Goal: Task Accomplishment & Management: Use online tool/utility

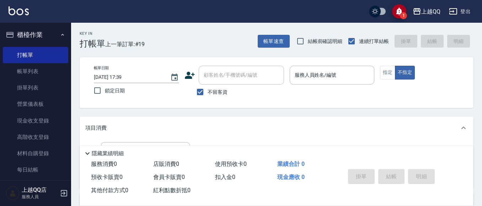
scroll to position [5, 0]
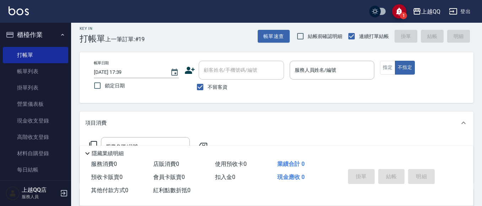
drag, startPoint x: 338, startPoint y: 70, endPoint x: 400, endPoint y: 8, distance: 87.7
click at [339, 69] on input "服務人員姓名/編號" at bounding box center [332, 70] width 79 height 12
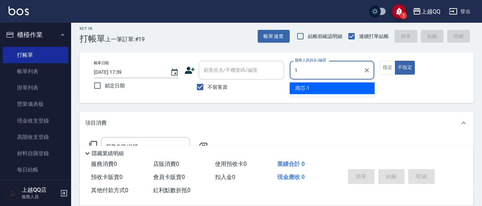
type input "1"
type button "false"
type input "雨芯-1"
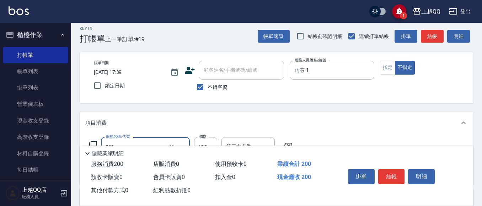
type input "洗髮(101)"
type input "230"
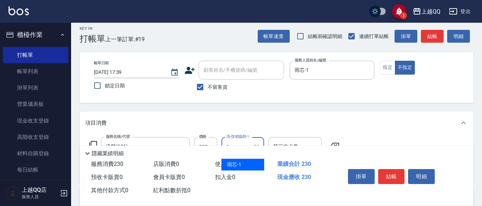
type input "雨芯-1"
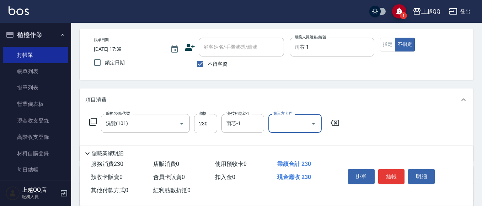
scroll to position [41, 0]
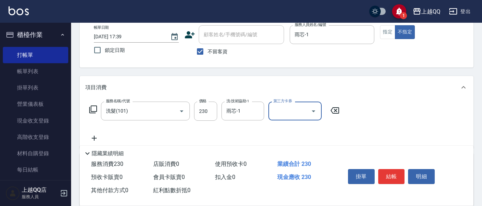
click at [390, 169] on button "結帳" at bounding box center [391, 176] width 27 height 15
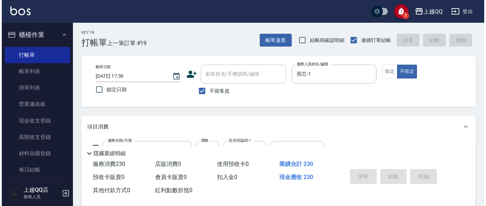
scroll to position [0, 0]
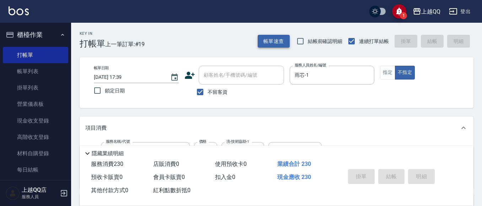
type input "[DATE] 18:16"
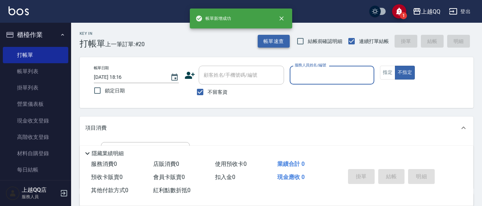
click at [281, 42] on button "帳單速查" at bounding box center [274, 41] width 32 height 13
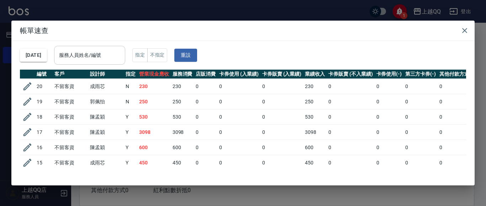
click at [122, 51] on input "服務人員姓名/編號" at bounding box center [89, 55] width 65 height 12
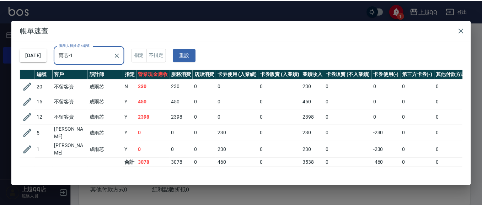
scroll to position [0, 0]
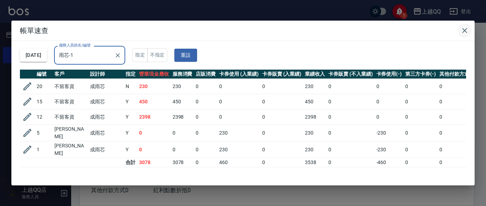
type input "雨芯-1"
click at [467, 28] on icon "button" at bounding box center [464, 30] width 9 height 9
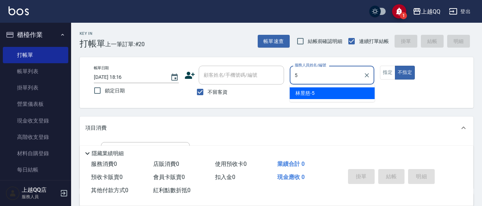
type input "[PERSON_NAME]5"
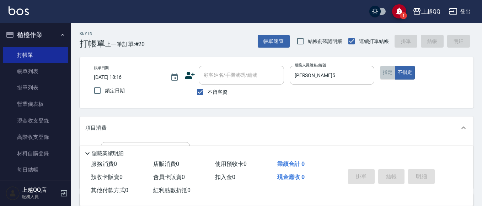
click at [392, 79] on button "指定" at bounding box center [387, 73] width 15 height 14
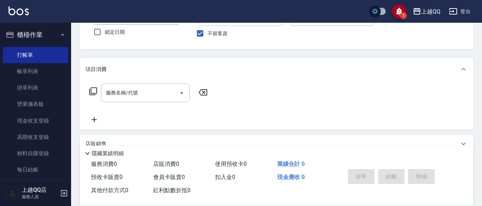
scroll to position [71, 0]
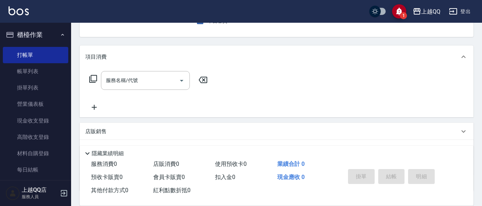
type button "true"
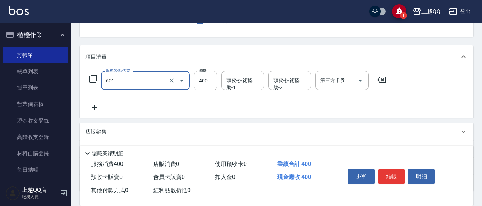
type input "髮原素活養健康洗(601)"
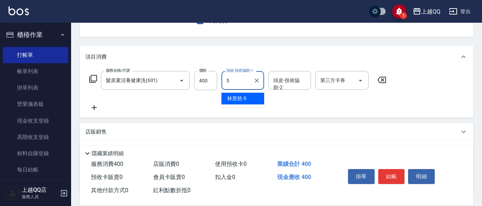
type input "[PERSON_NAME]5"
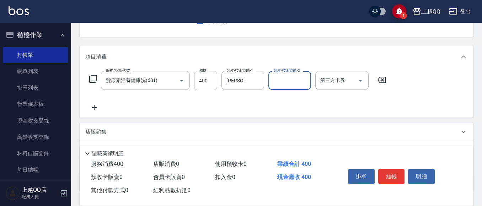
click at [377, 178] on div "掛單 結帳 明細" at bounding box center [391, 177] width 93 height 22
click at [382, 175] on button "結帳" at bounding box center [391, 176] width 27 height 15
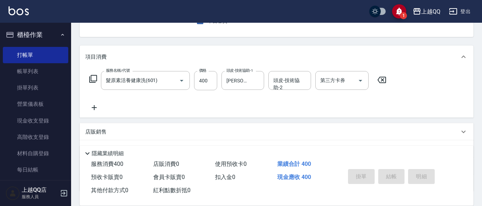
type input "[DATE] 18:21"
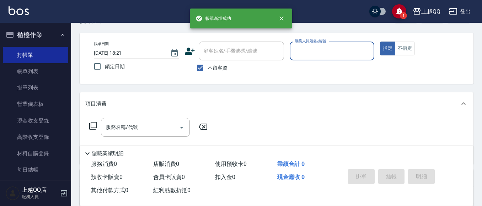
scroll to position [0, 0]
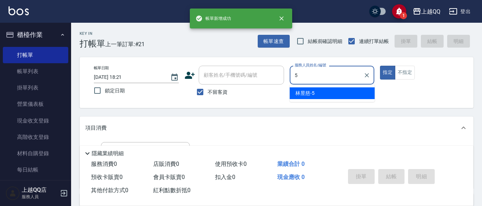
type input "[PERSON_NAME]5"
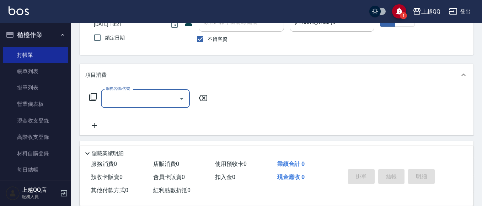
scroll to position [71, 0]
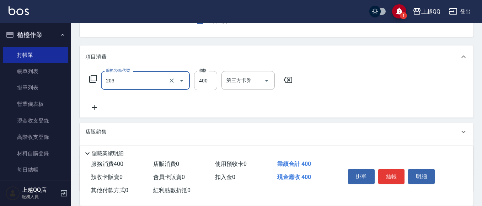
type input "指定單剪(203)"
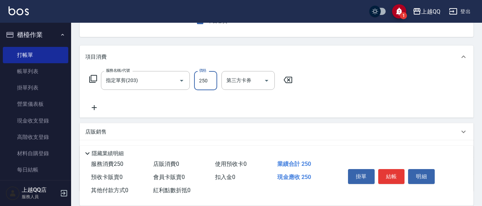
type input "250"
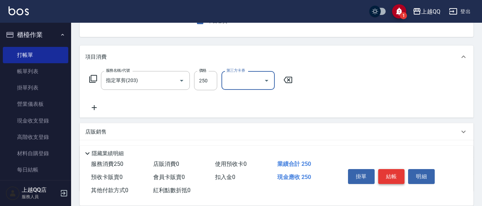
click at [389, 170] on button "結帳" at bounding box center [391, 176] width 27 height 15
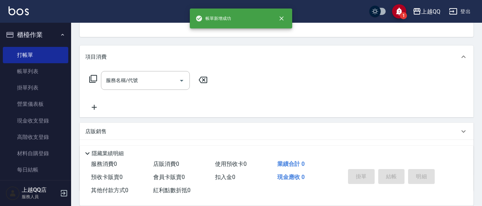
scroll to position [69, 0]
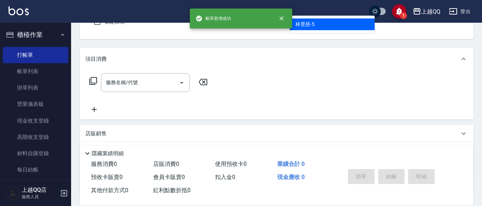
type input "[PERSON_NAME]5"
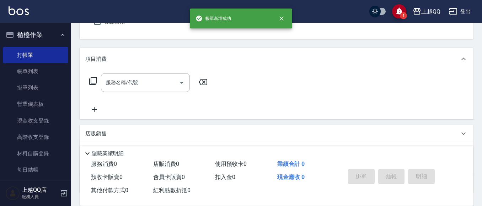
scroll to position [66, 0]
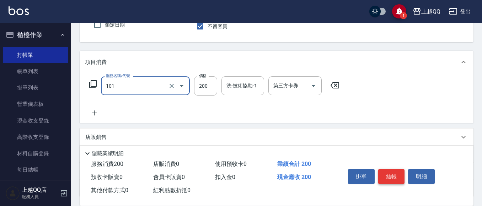
type input "洗髮(101)"
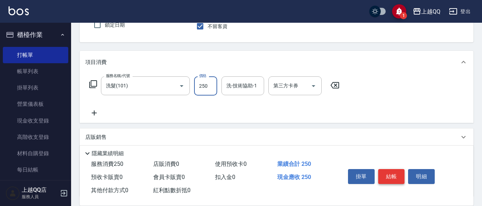
type input "250"
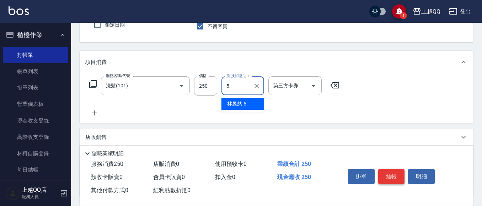
type input "[PERSON_NAME]5"
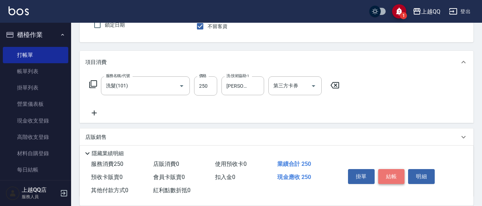
click at [389, 170] on button "結帳" at bounding box center [391, 176] width 27 height 15
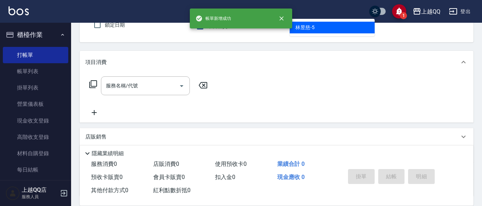
type input "[PERSON_NAME]5"
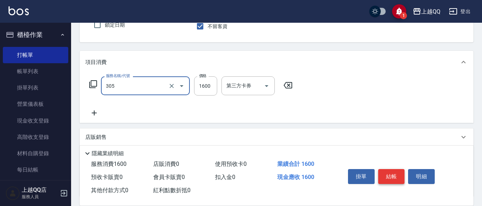
type input "設計燙髮1600(305)"
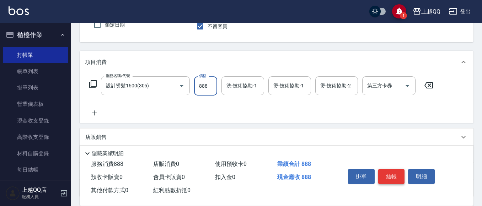
type input "888"
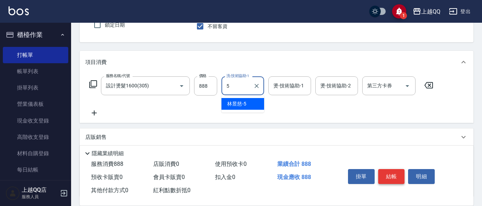
type input "[PERSON_NAME]5"
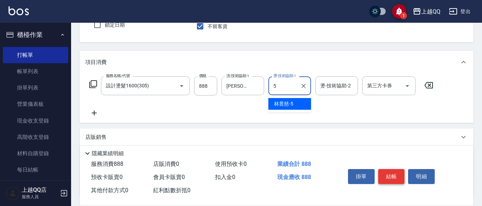
type input "[PERSON_NAME]5"
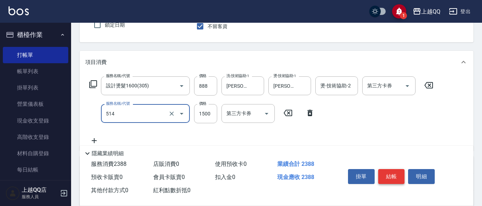
type input "[PERSON_NAME]5G護髮/單次(514)"
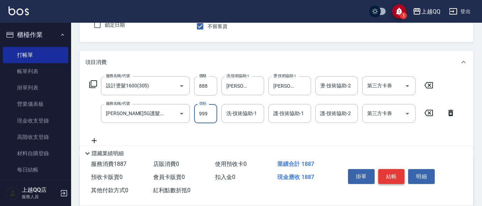
type input "999"
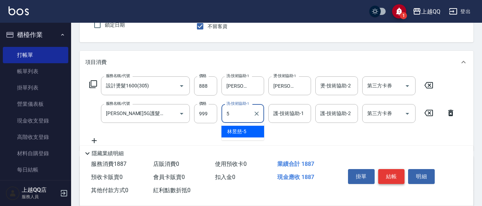
type input "[PERSON_NAME]5"
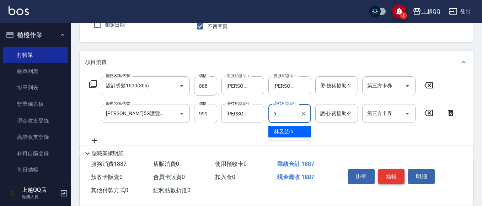
type input "[PERSON_NAME]5"
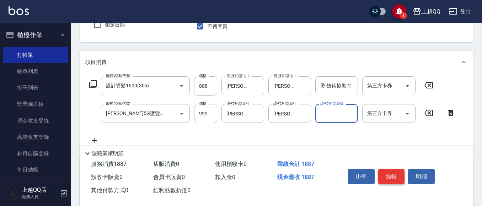
click at [389, 170] on button "結帳" at bounding box center [391, 176] width 27 height 15
